Goal: Information Seeking & Learning: Compare options

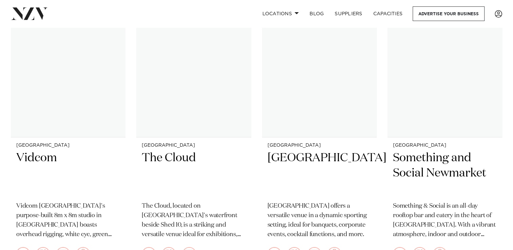
scroll to position [6654, 0]
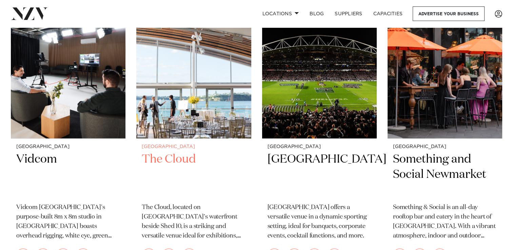
click at [158, 152] on h2 "The Cloud" at bounding box center [194, 175] width 104 height 46
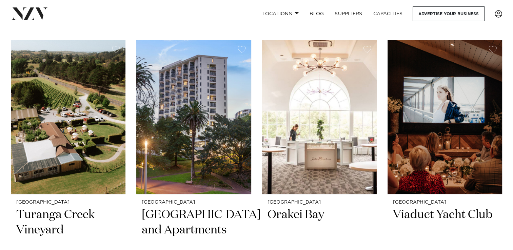
scroll to position [7212, 0]
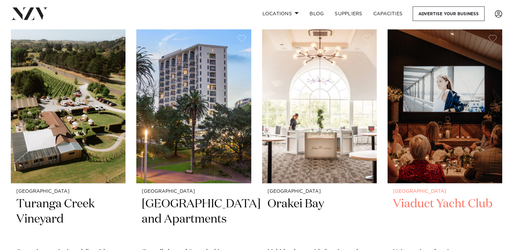
click at [434, 197] on h2 "Viaduct Yacht Club" at bounding box center [445, 220] width 104 height 46
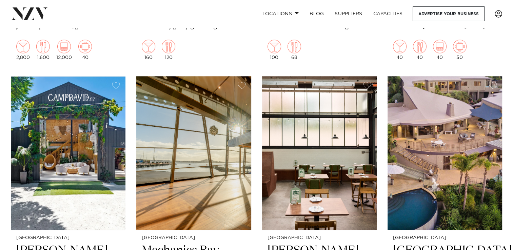
scroll to position [8373, 0]
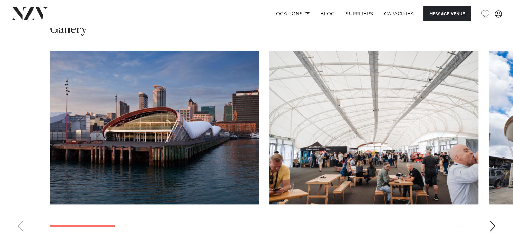
scroll to position [649, 0]
click at [491, 223] on div "Next slide" at bounding box center [493, 226] width 7 height 11
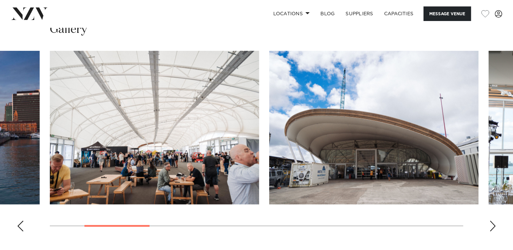
click at [491, 223] on div "Next slide" at bounding box center [493, 226] width 7 height 11
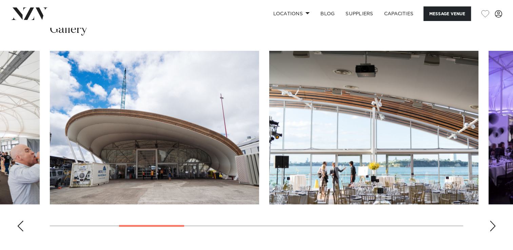
click at [491, 223] on div "Next slide" at bounding box center [493, 226] width 7 height 11
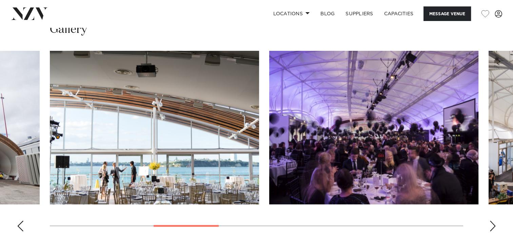
click at [491, 223] on div "Next slide" at bounding box center [493, 226] width 7 height 11
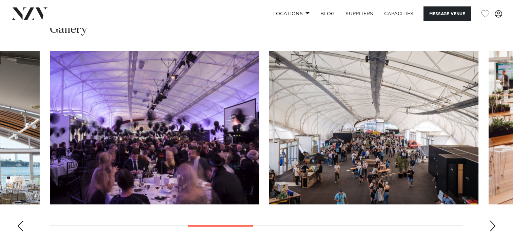
click at [491, 223] on div "Next slide" at bounding box center [493, 226] width 7 height 11
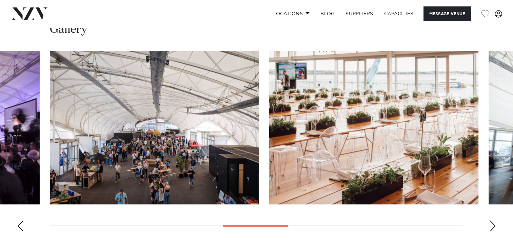
click at [491, 223] on div "Next slide" at bounding box center [493, 226] width 7 height 11
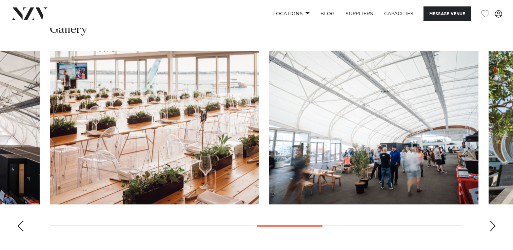
click at [491, 223] on div "Next slide" at bounding box center [493, 226] width 7 height 11
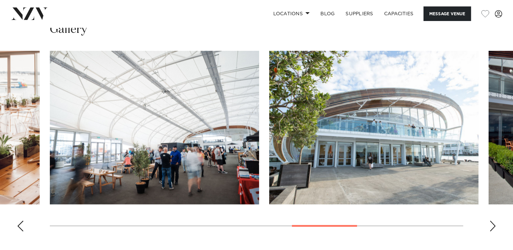
click at [491, 223] on div "Next slide" at bounding box center [493, 226] width 7 height 11
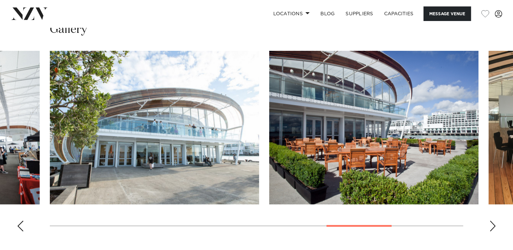
click at [491, 223] on div "Next slide" at bounding box center [493, 226] width 7 height 11
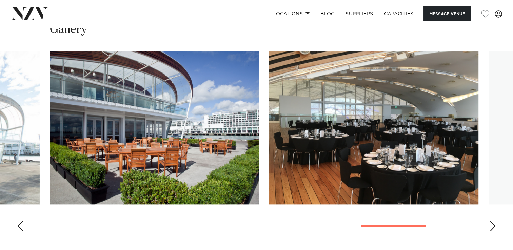
click at [491, 223] on div "Next slide" at bounding box center [493, 226] width 7 height 11
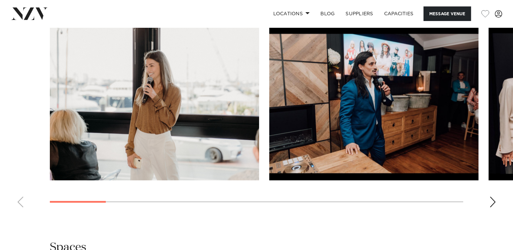
scroll to position [634, 0]
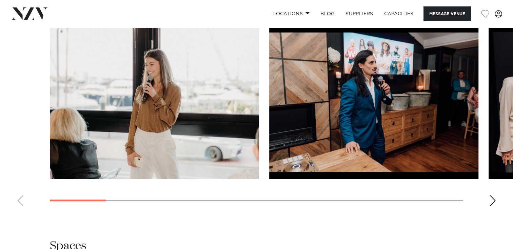
click at [494, 203] on div "Next slide" at bounding box center [493, 200] width 7 height 11
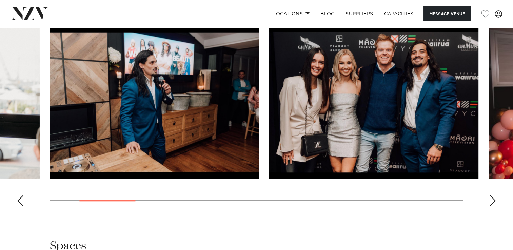
click at [494, 203] on div "Next slide" at bounding box center [493, 200] width 7 height 11
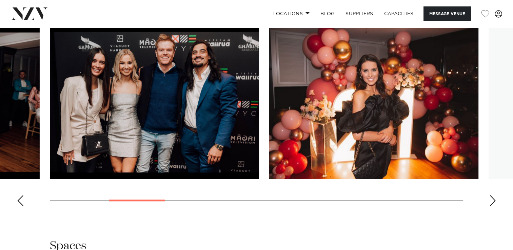
click at [494, 203] on div "Next slide" at bounding box center [493, 200] width 7 height 11
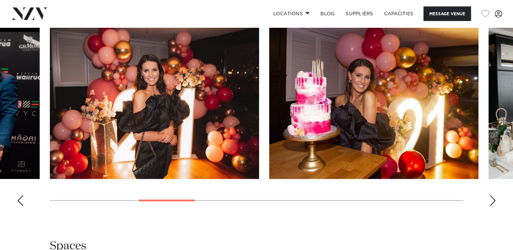
click at [494, 203] on div "Next slide" at bounding box center [493, 200] width 7 height 11
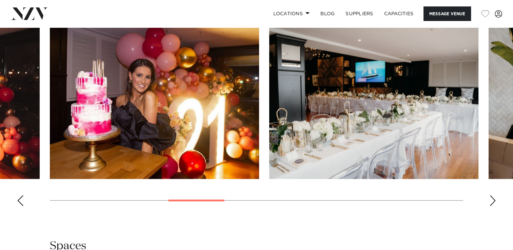
click at [494, 203] on div "Next slide" at bounding box center [493, 200] width 7 height 11
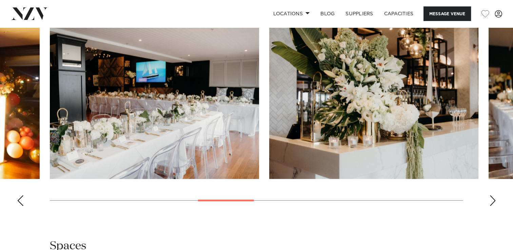
click at [494, 203] on div "Next slide" at bounding box center [493, 200] width 7 height 11
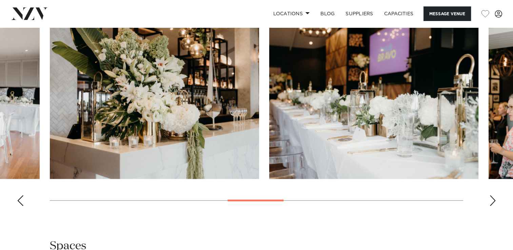
click at [494, 203] on div "Next slide" at bounding box center [493, 200] width 7 height 11
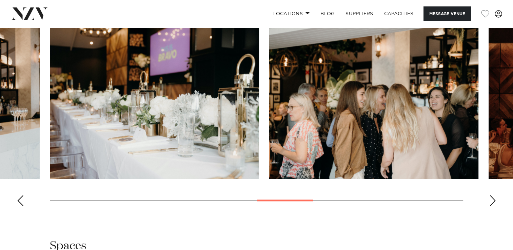
click at [494, 203] on div "Next slide" at bounding box center [493, 200] width 7 height 11
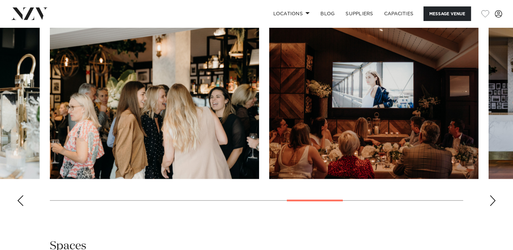
click at [494, 203] on div "Next slide" at bounding box center [493, 200] width 7 height 11
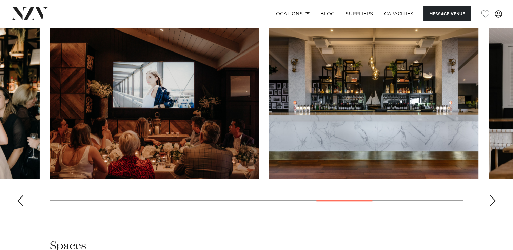
click at [494, 203] on div "Next slide" at bounding box center [493, 200] width 7 height 11
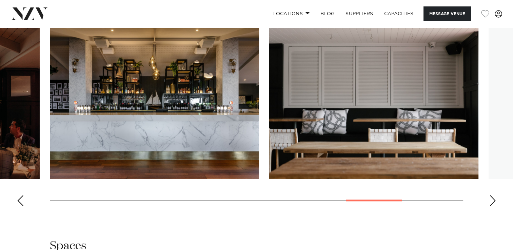
click at [494, 203] on div "Next slide" at bounding box center [493, 200] width 7 height 11
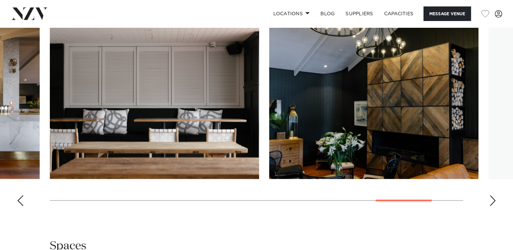
click at [494, 203] on div "Next slide" at bounding box center [493, 200] width 7 height 11
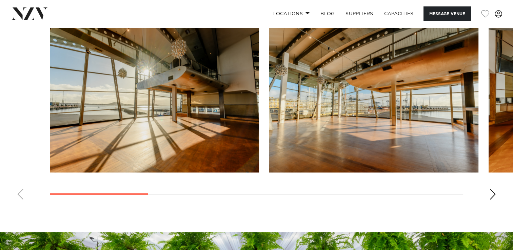
scroll to position [636, 0]
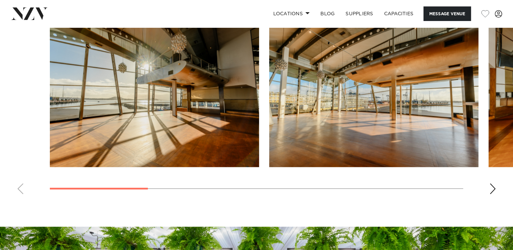
click at [495, 187] on div "Next slide" at bounding box center [493, 189] width 7 height 11
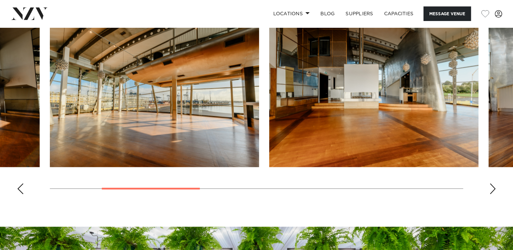
click at [495, 187] on div "Next slide" at bounding box center [493, 189] width 7 height 11
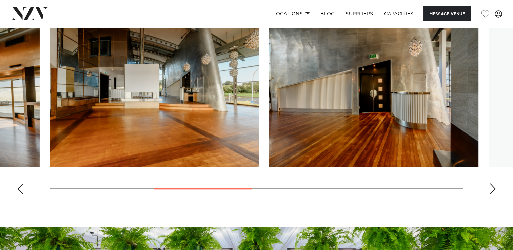
click at [495, 187] on div "Next slide" at bounding box center [493, 189] width 7 height 11
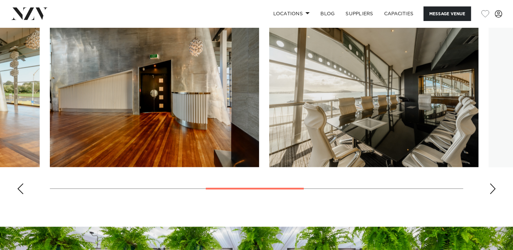
click at [495, 187] on div "Next slide" at bounding box center [493, 189] width 7 height 11
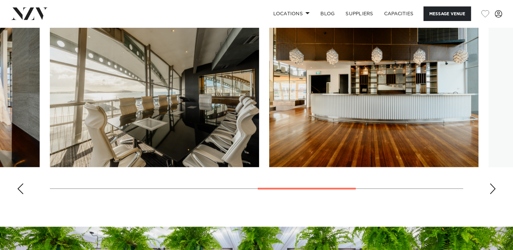
click at [495, 187] on div "Next slide" at bounding box center [493, 189] width 7 height 11
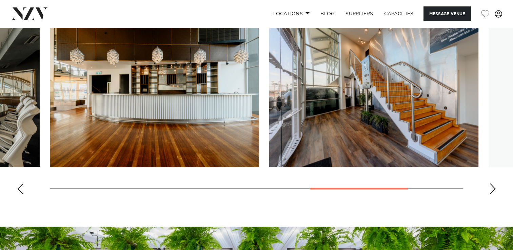
click at [495, 187] on div "Next slide" at bounding box center [493, 189] width 7 height 11
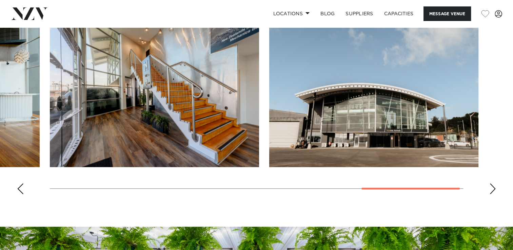
click at [495, 187] on div "Next slide" at bounding box center [493, 189] width 7 height 11
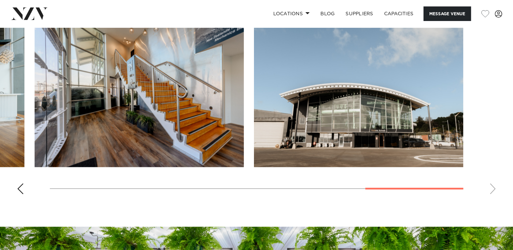
click at [495, 187] on swiper-container at bounding box center [256, 107] width 513 height 186
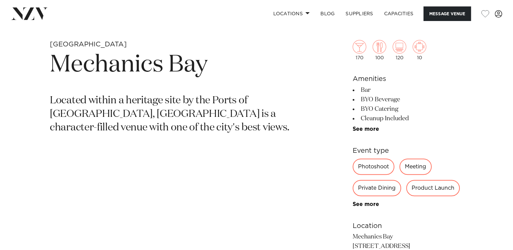
scroll to position [256, 0]
click at [374, 128] on link "See more" at bounding box center [379, 128] width 53 height 5
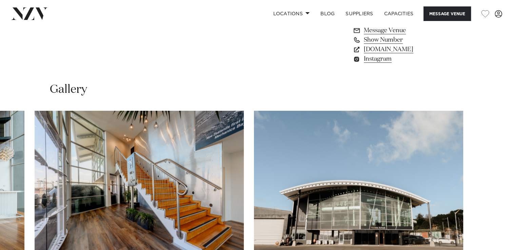
scroll to position [688, 0]
